Goal: Information Seeking & Learning: Learn about a topic

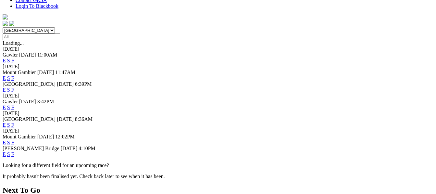
scroll to position [186, 0]
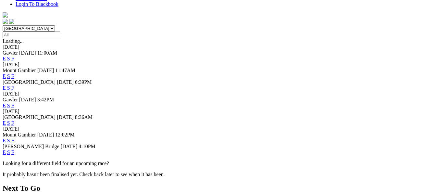
click at [14, 149] on link "F" at bounding box center [12, 152] width 3 height 6
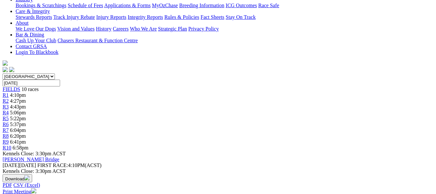
scroll to position [125, 0]
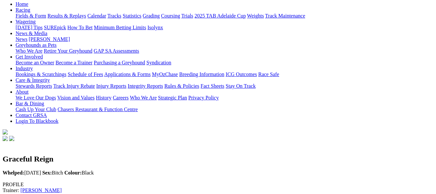
scroll to position [44, 0]
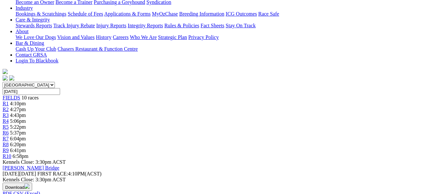
scroll to position [143, 0]
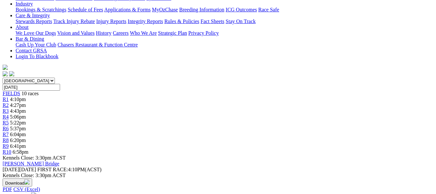
scroll to position [156, 0]
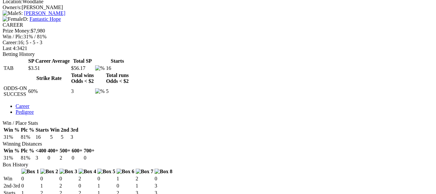
scroll to position [286, 0]
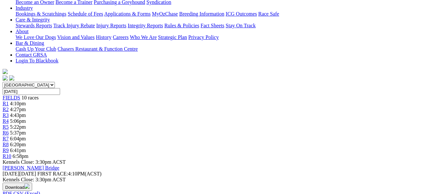
scroll to position [160, 0]
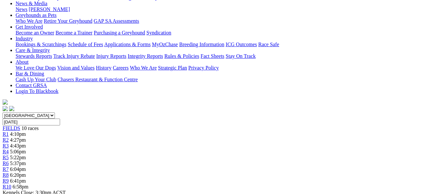
scroll to position [117, 0]
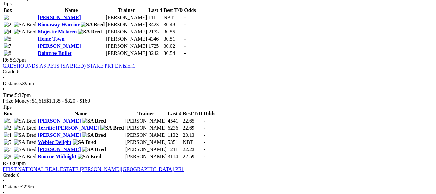
scroll to position [818, 0]
